Goal: Information Seeking & Learning: Understand process/instructions

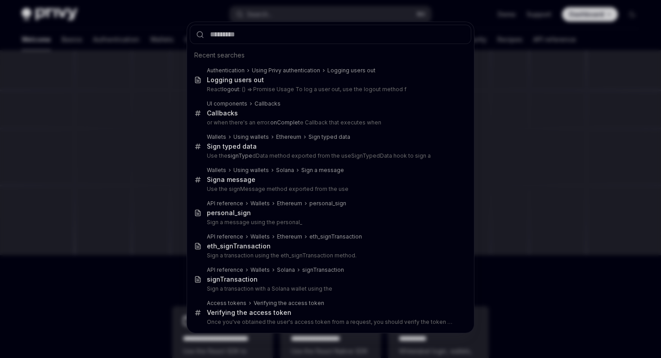
click at [157, 74] on div "Recent searches Authentication Using Privy authentication Logging users out Log…" at bounding box center [330, 179] width 661 height 358
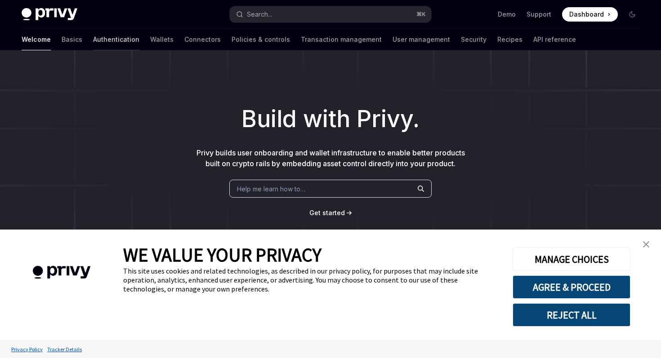
click at [93, 45] on link "Authentication" at bounding box center [116, 40] width 46 height 22
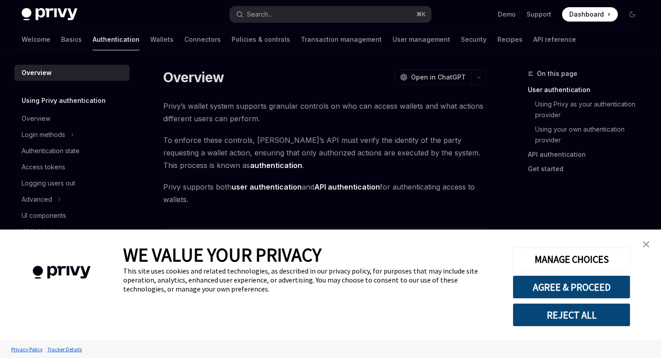
click at [647, 244] on img "close banner" at bounding box center [646, 245] width 6 height 6
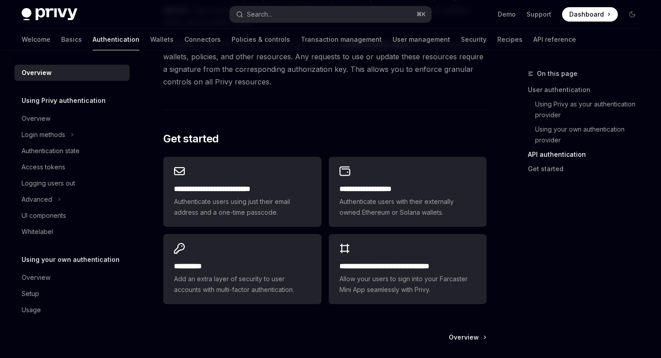
scroll to position [771, 0]
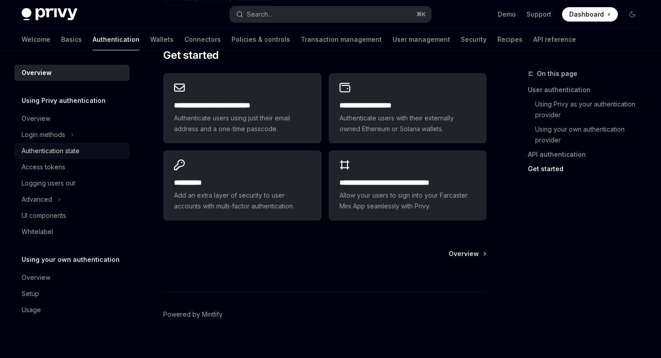
click at [74, 152] on div "Authentication state" at bounding box center [51, 151] width 58 height 11
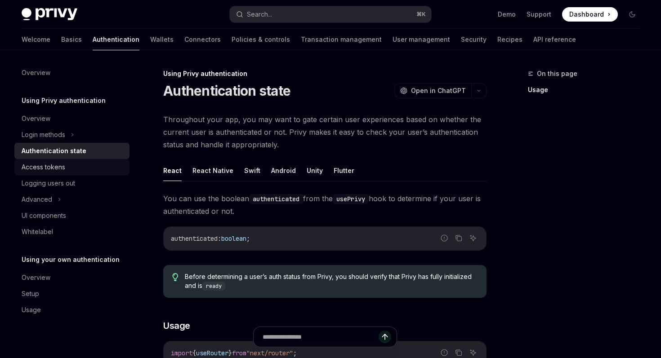
click at [100, 165] on div "Access tokens" at bounding box center [73, 167] width 103 height 11
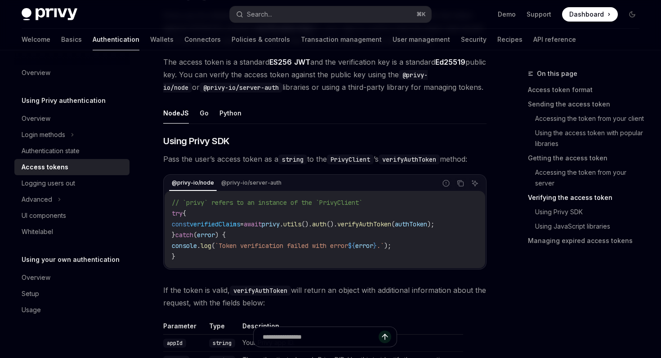
scroll to position [1355, 0]
click at [67, 202] on div "Advanced" at bounding box center [71, 200] width 115 height 16
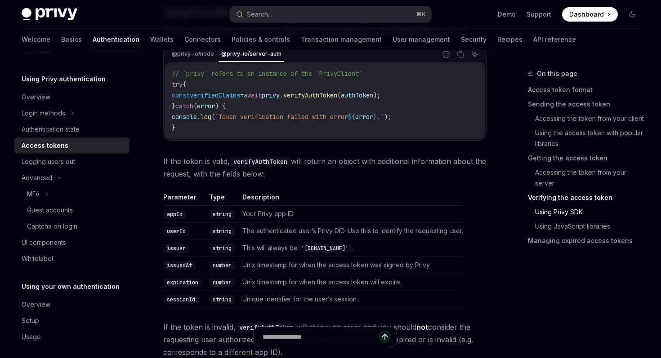
scroll to position [1494, 0]
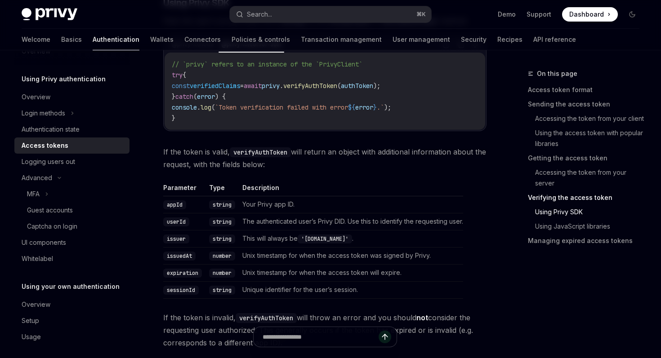
click at [373, 108] on span "error" at bounding box center [364, 107] width 18 height 8
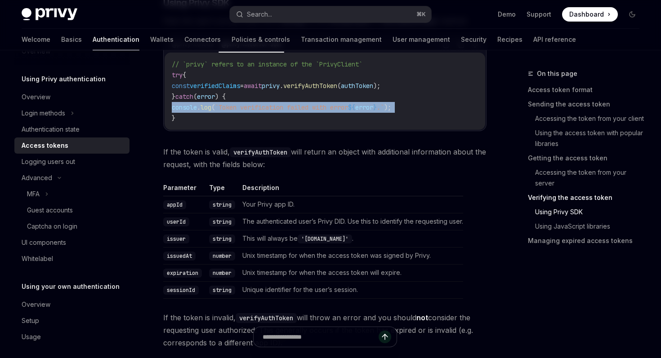
click at [387, 151] on span "If the token is valid, verifyAuthToken will return an object with additional in…" at bounding box center [324, 158] width 323 height 25
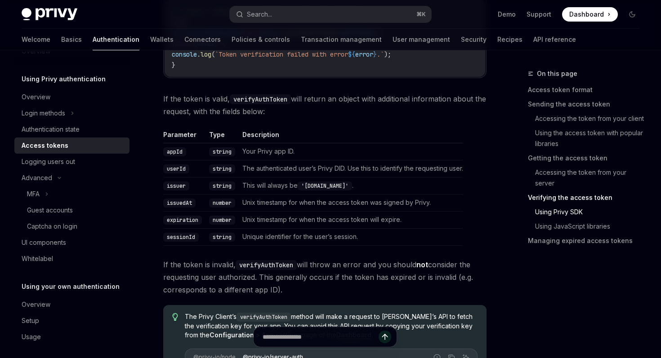
scroll to position [1562, 0]
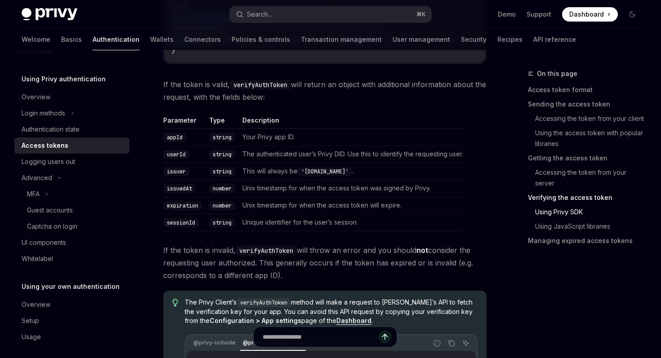
click at [409, 197] on td "Unix timestamp for when the access token will expire." at bounding box center [351, 205] width 224 height 17
click at [355, 224] on td "Unique identifier for the user’s session." at bounding box center [351, 222] width 224 height 17
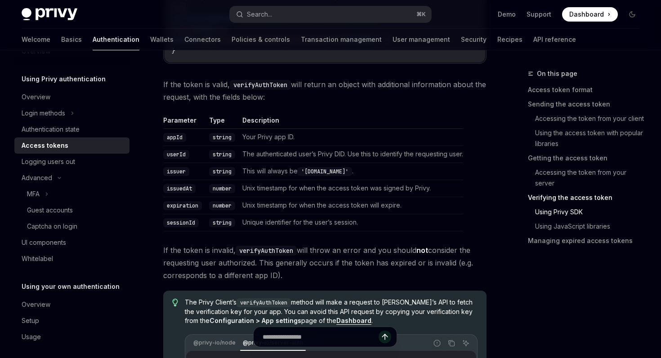
click at [407, 244] on span "If the token is invalid, verifyAuthToken will throw an error and you should not…" at bounding box center [324, 263] width 323 height 38
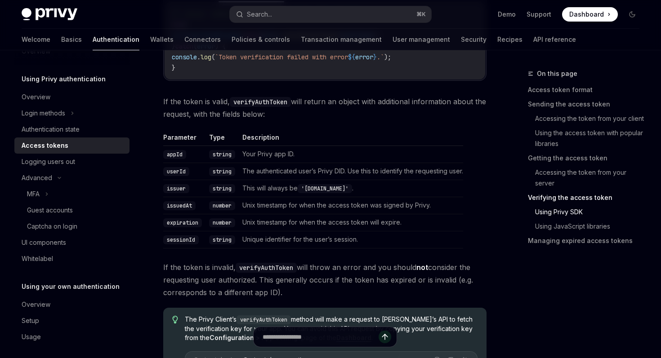
scroll to position [1544, 0]
click at [97, 161] on div "Logging users out" at bounding box center [73, 162] width 103 height 11
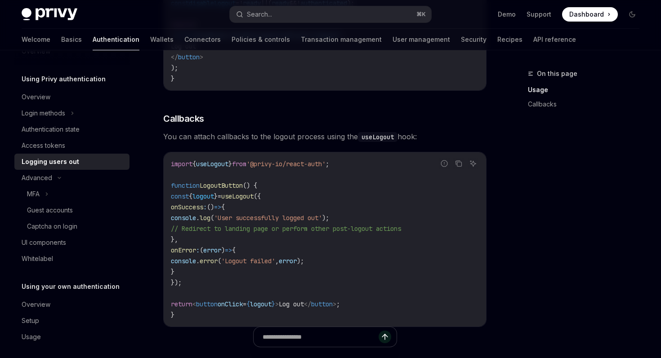
scroll to position [394, 0]
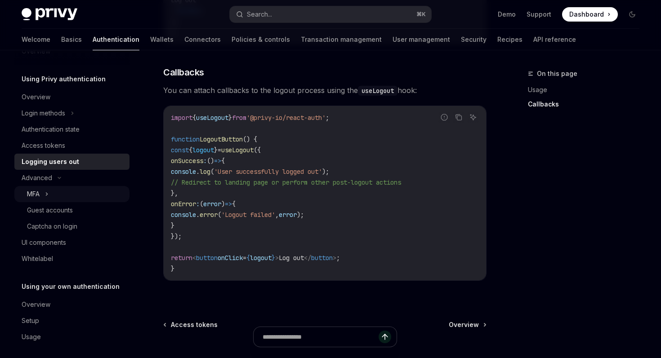
click at [44, 194] on div "MFA" at bounding box center [71, 194] width 115 height 16
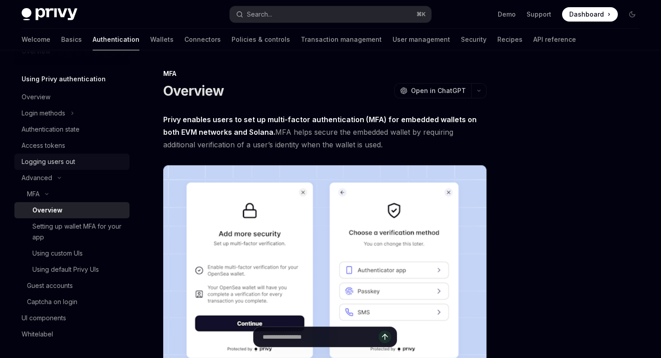
click at [56, 154] on link "Logging users out" at bounding box center [71, 162] width 115 height 16
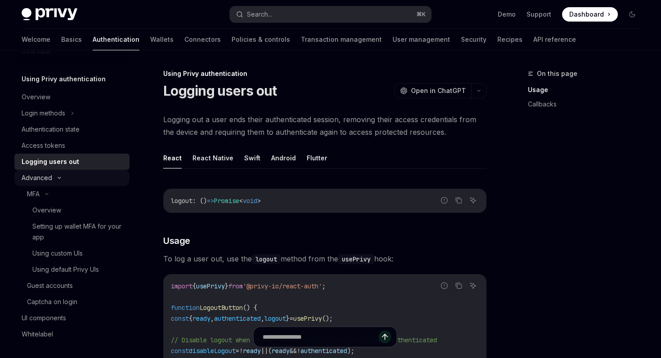
click at [58, 171] on div "Advanced" at bounding box center [71, 178] width 115 height 16
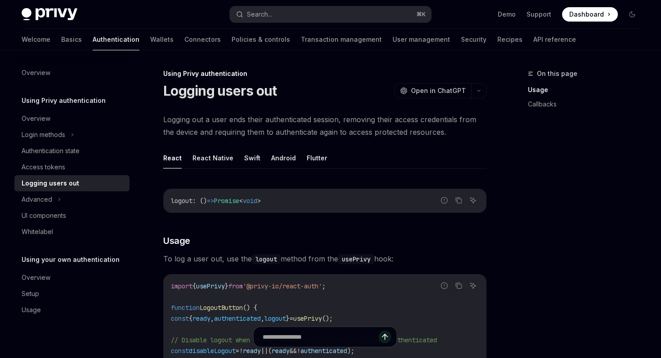
click at [62, 183] on div "Logging users out" at bounding box center [51, 183] width 58 height 11
click at [61, 198] on div "Advanced" at bounding box center [71, 200] width 115 height 16
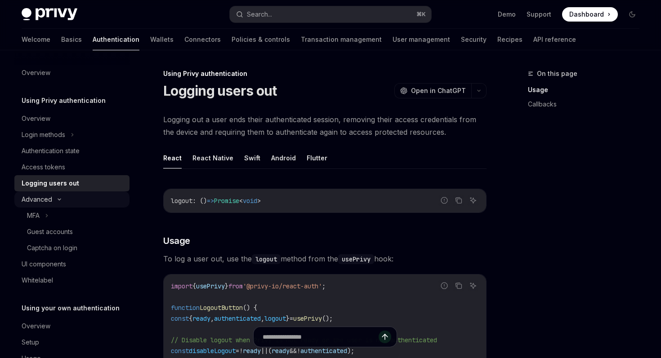
click at [60, 203] on div "Advanced" at bounding box center [71, 200] width 115 height 16
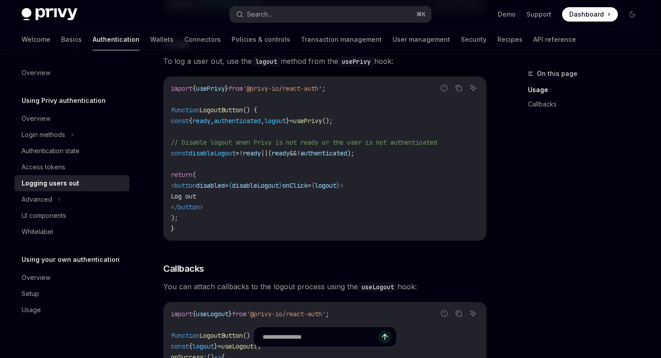
scroll to position [285, 0]
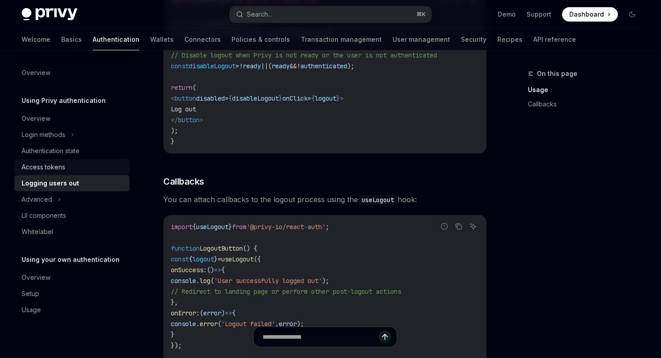
click at [98, 173] on link "Access tokens" at bounding box center [71, 167] width 115 height 16
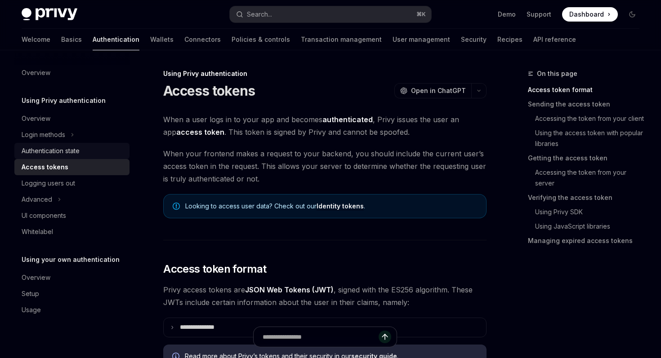
click at [96, 157] on link "Authentication state" at bounding box center [71, 151] width 115 height 16
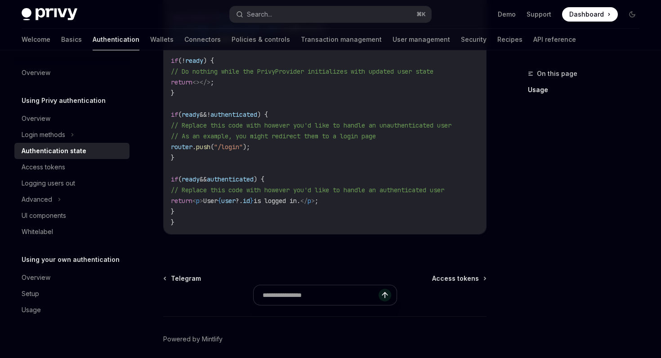
scroll to position [418, 0]
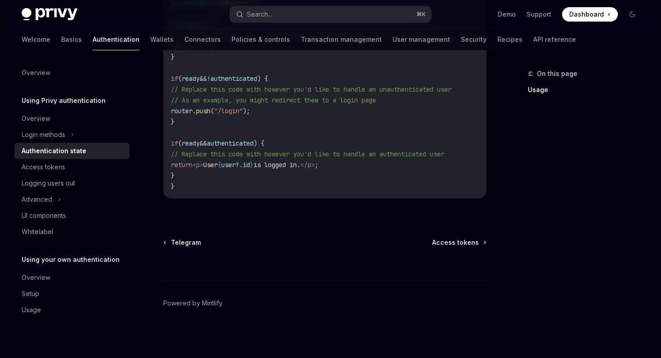
click at [442, 237] on div "Using Privy authentication Authentication state OpenAI Open in ChatGPT OpenAI O…" at bounding box center [241, 5] width 496 height 705
click at [442, 245] on span "Access tokens" at bounding box center [455, 242] width 47 height 9
type textarea "*"
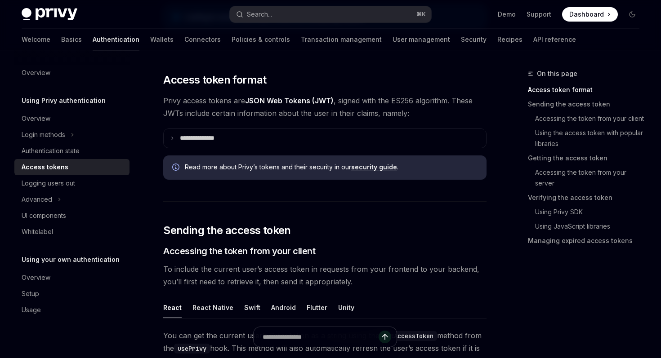
scroll to position [217, 0]
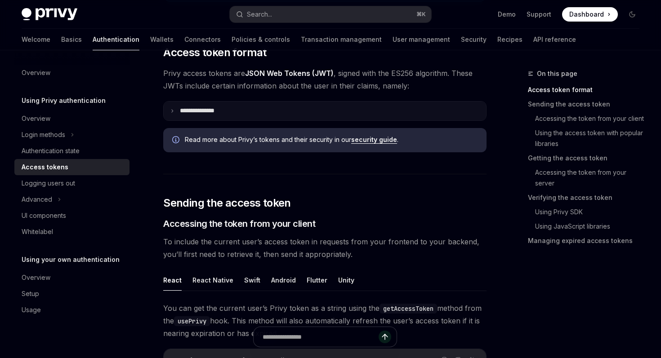
click at [217, 112] on p "**********" at bounding box center [204, 111] width 49 height 8
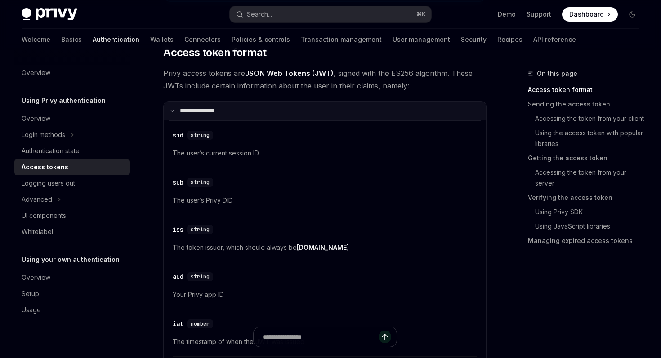
click at [217, 112] on p "**********" at bounding box center [203, 111] width 46 height 8
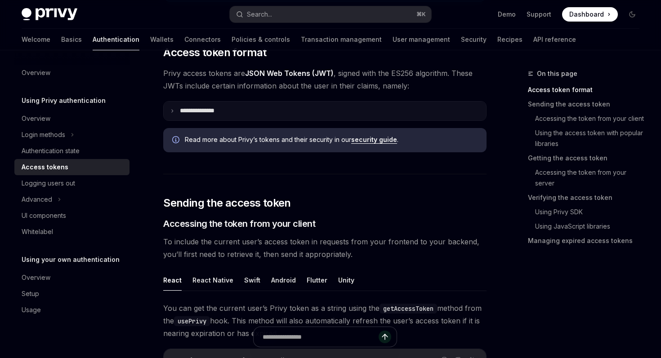
click at [340, 107] on summary "**********" at bounding box center [325, 111] width 322 height 19
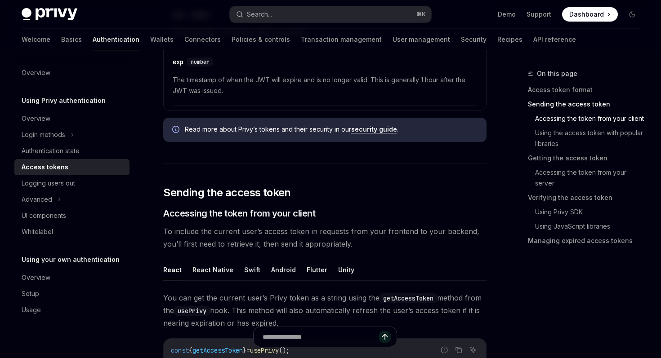
click at [367, 197] on h2 "​ Sending the access token" at bounding box center [324, 193] width 323 height 14
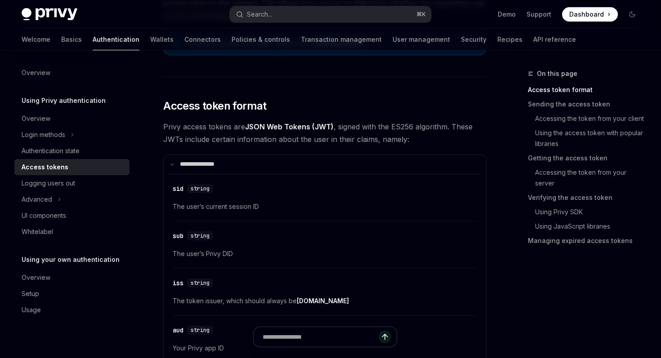
scroll to position [129, 0]
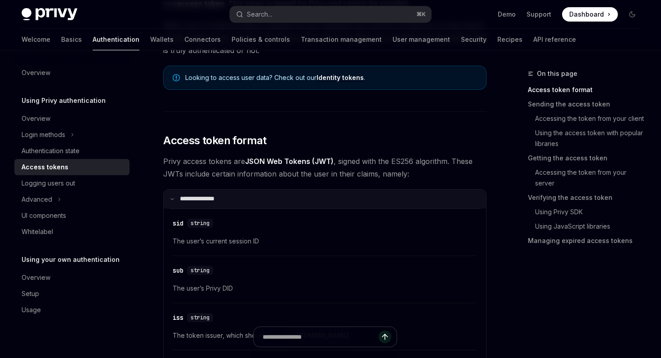
click at [174, 198] on icon at bounding box center [172, 199] width 4 height 4
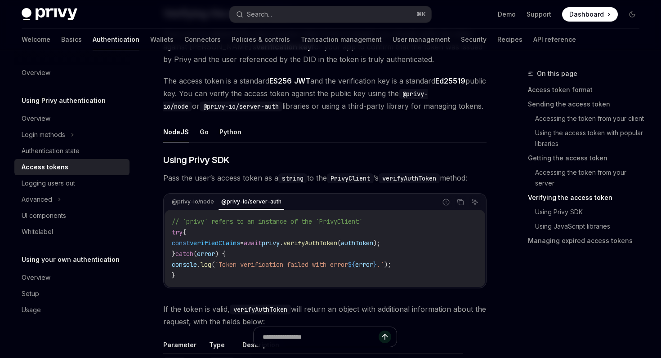
scroll to position [1351, 0]
